Goal: Information Seeking & Learning: Learn about a topic

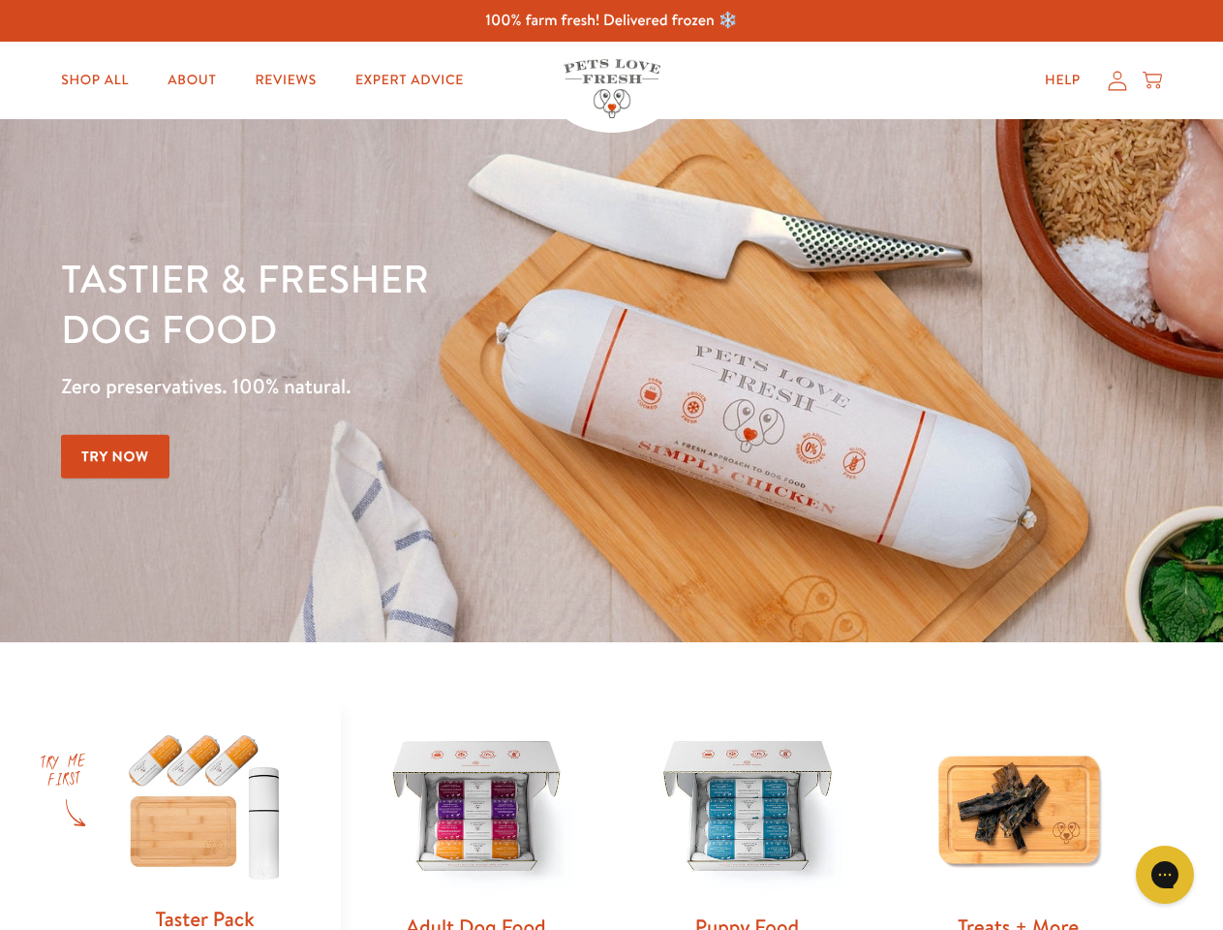
click at [611, 465] on div "Tastier & fresher dog food Zero preservatives. 100% natural. Try Now" at bounding box center [428, 381] width 734 height 256
click at [1165, 875] on icon "Gorgias live chat" at bounding box center [1164, 874] width 18 height 18
